Goal: Task Accomplishment & Management: Manage account settings

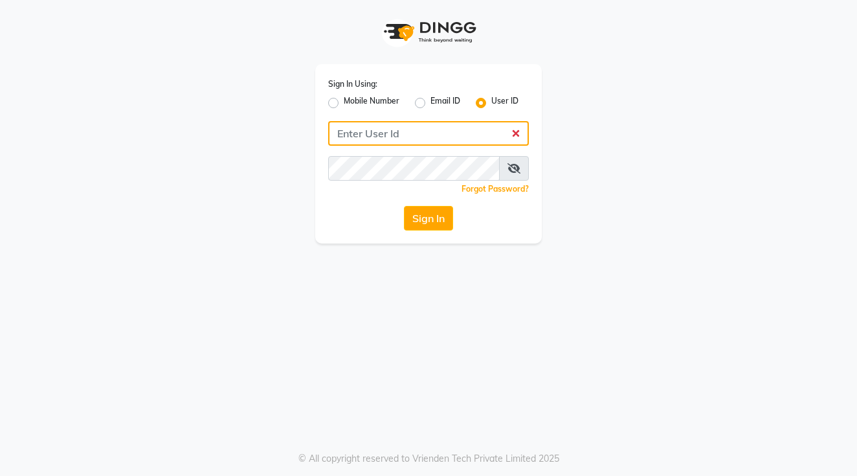
type input "holynails"
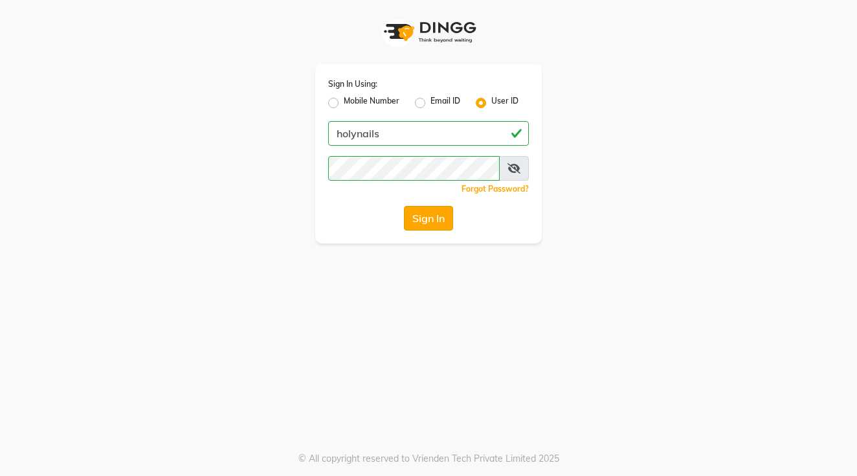
click at [434, 214] on button "Sign In" at bounding box center [428, 218] width 49 height 25
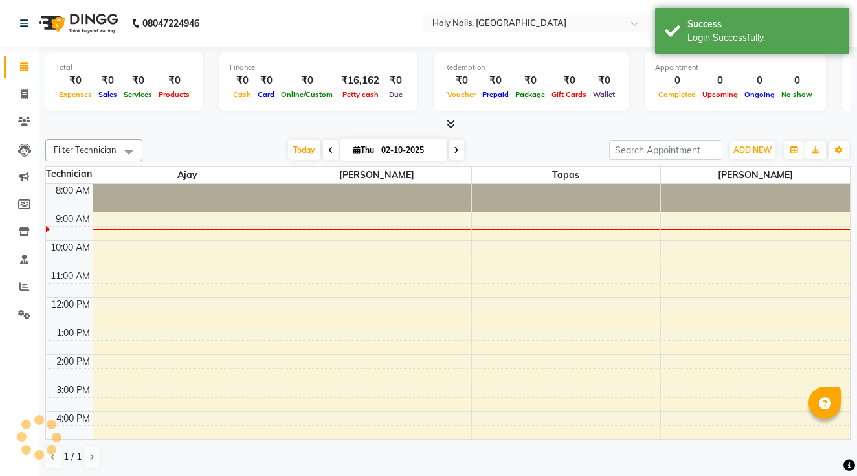
scroll to position [29, 0]
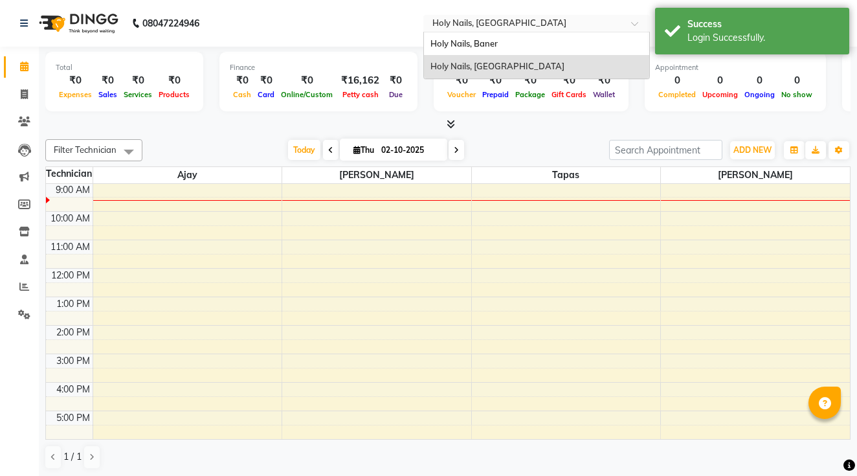
click at [426, 17] on div "Select Location × [GEOGRAPHIC_DATA], [GEOGRAPHIC_DATA]" at bounding box center [526, 23] width 201 height 13
click at [424, 49] on div "Holy Nails, Baner" at bounding box center [536, 43] width 225 height 23
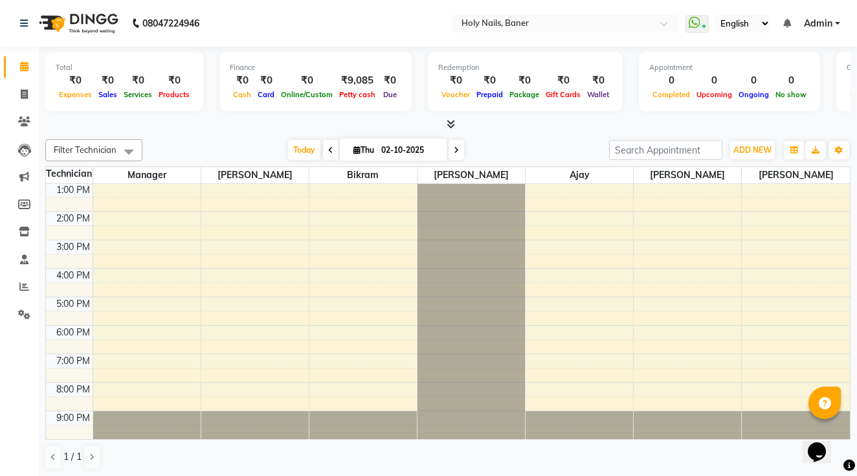
scroll to position [143, 0]
click at [225, 47] on div "Total ₹0 Expenses ₹0 Sales ₹0 Services ₹0 Products Finance ₹0 Cash ₹0 Card ₹0 O…" at bounding box center [447, 89] width 805 height 85
